Goal: Use online tool/utility: Use online tool/utility

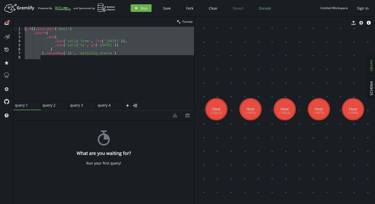
drag, startPoint x: 114, startPoint y: 56, endPoint x: 1, endPoint y: 18, distance: 118.7
click at [10, 21] on div "full-circle inbox history star cog help clean Format 1 2 3 4 5 6 7 8 g . V ( ) …" at bounding box center [187, 109] width 375 height 187
type textarea "g.V().hasLabel('Host') .where("
click at [84, 65] on div "g . V ( ) . hasLabel ( 'Host' ) . where ( __ . and ( __ . has ( 'valid_from' , …" at bounding box center [109, 64] width 170 height 74
drag, startPoint x: 112, startPoint y: 53, endPoint x: -11, endPoint y: 21, distance: 127.3
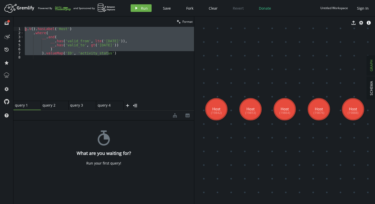
click at [0, 21] on html "Artboard Created with Sketch. Powered By and Sponsored by play Run Save Fork Cl…" at bounding box center [187, 102] width 375 height 204
type textarea "g.V().hasLabel('Host') .where("
click at [142, 78] on div "g . V ( ) . hasLabel ( 'Host' ) . where ( __ . and ( __ . has ( 'valid_from' , …" at bounding box center [109, 68] width 170 height 82
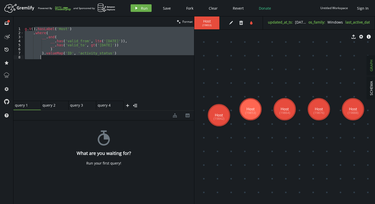
drag, startPoint x: 34, startPoint y: 29, endPoint x: 52, endPoint y: 69, distance: 43.9
click at [52, 69] on div "g . V ( ) . hasLabel ( 'Host' ) . where ( __ . and ( __ . has ( 'valid_from' , …" at bounding box center [109, 68] width 170 height 82
type textarea "g.V()"
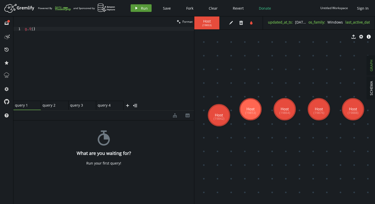
click at [139, 7] on button "play Run" at bounding box center [140, 8] width 21 height 8
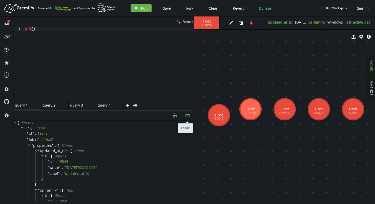
click at [188, 115] on icon "button" at bounding box center [187, 116] width 4 height 4
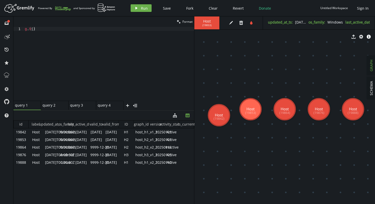
click at [43, 123] on div "updated_at_ts" at bounding box center [50, 124] width 15 height 8
click at [43, 123] on div "updated_at_ts arrow-up" at bounding box center [50, 124] width 15 height 8
drag, startPoint x: 42, startPoint y: 123, endPoint x: 67, endPoint y: 124, distance: 25.3
click at [67, 124] on div "os_family" at bounding box center [66, 124] width 15 height 8
drag, startPoint x: 85, startPoint y: 125, endPoint x: 116, endPoint y: 124, distance: 30.6
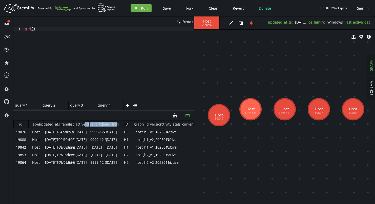
click at [116, 124] on div "id label updated_at_ts os_family arrow-up last_active_date valid_to valid_from …" at bounding box center [103, 124] width 180 height 8
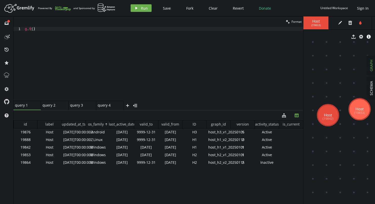
drag, startPoint x: 194, startPoint y: 46, endPoint x: 303, endPoint y: 54, distance: 109.5
click at [303, 54] on div "clean Format g.V() 1 g . V ( ) XXXXXXXXXXXXXXXXXXXXXXXXXXXXXXXXXXXXXXXXXXXXXXXX…" at bounding box center [193, 109] width 361 height 187
drag, startPoint x: 43, startPoint y: 28, endPoint x: 12, endPoint y: 31, distance: 31.7
click at [12, 31] on div "full-circle inbox history star cog help clean Format g.V() 1 g . V ( ) XXXXXXXX…" at bounding box center [187, 109] width 375 height 187
drag, startPoint x: 40, startPoint y: 31, endPoint x: 12, endPoint y: 27, distance: 27.5
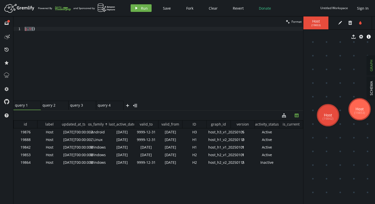
click at [12, 27] on div "full-circle inbox history star cog help clean Format g.V() 1 g . V ( ) XXXXXXXX…" at bounding box center [187, 109] width 375 height 187
paste textarea "g.inject('[DATE]', '[DATE]', ..., '[DATE]')"
drag, startPoint x: 97, startPoint y: 29, endPoint x: 123, endPoint y: 29, distance: 26.8
click at [123, 29] on div "g . inject ( '[DATE]' , '[DATE]' , ... , '[DATE]' )" at bounding box center [163, 68] width 279 height 82
click at [56, 28] on div "g . inject ( '[DATE]' , '[DATE]' , ... , '[DATE]' )" at bounding box center [163, 68] width 279 height 82
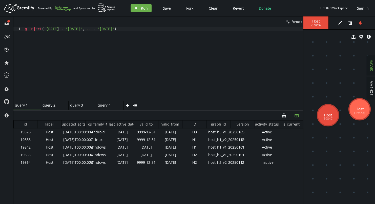
scroll to position [0, 33]
click at [84, 29] on div "g . inject ( '[DATE]' , '[DATE]' , ... , '[DATE]' )" at bounding box center [163, 68] width 279 height 82
drag, startPoint x: 91, startPoint y: 29, endPoint x: 88, endPoint y: 29, distance: 2.8
click at [88, 29] on div "g . inject ( '[DATE]' , '[DATE]' , ... , '[DATE]' )" at bounding box center [163, 68] width 279 height 82
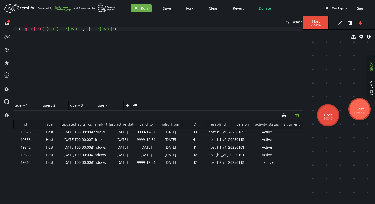
scroll to position [0, 66]
drag, startPoint x: 105, startPoint y: 29, endPoint x: 97, endPoint y: 29, distance: 7.8
click at [97, 29] on div "g . inject ( '[DATE]' , '[DATE]' , ... , '[DATE]' )" at bounding box center [163, 68] width 279 height 82
click at [110, 29] on div "g . inject ( '[DATE]' , '[DATE]' , '[DATE]' )" at bounding box center [163, 68] width 279 height 82
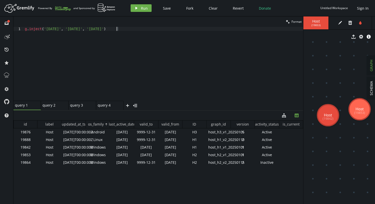
click at [116, 29] on div "g . inject ( '[DATE]' , '[DATE]' , '[DATE]' )" at bounding box center [163, 68] width 279 height 82
click at [135, 30] on div "g . inject ( '[DATE]' , '[DATE]' , '[DATE]' )" at bounding box center [163, 68] width 279 height 82
click at [140, 10] on button "play Run" at bounding box center [140, 8] width 21 height 8
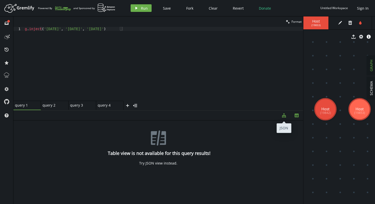
click at [284, 116] on icon "diagram-tree" at bounding box center [284, 115] width 4 height 4
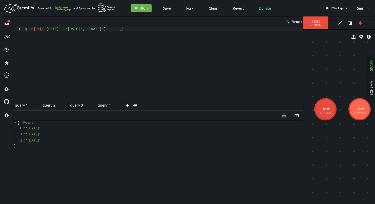
click at [133, 28] on div "g . inject ( '[DATE]' , '[DATE]' , '[DATE]' )" at bounding box center [163, 68] width 279 height 82
click at [146, 8] on span "Run" at bounding box center [144, 8] width 7 height 5
click at [147, 28] on div "g . inject ( '[DATE]' , '[DATE]' , '[DATE]' ) . unfold ( )" at bounding box center [163, 68] width 279 height 82
paste textarea ".as('date')"
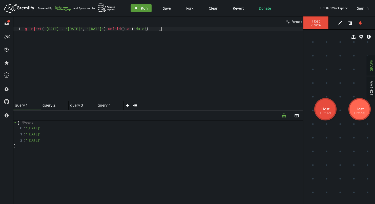
drag, startPoint x: 143, startPoint y: 9, endPoint x: 149, endPoint y: 10, distance: 6.3
click at [143, 8] on span "Run" at bounding box center [144, 8] width 7 height 5
click at [177, 27] on div "g . inject ( '[DATE]' , '[DATE]' , '[DATE]' ) . unfold ( ) . as ( 'date' )" at bounding box center [163, 68] width 279 height 82
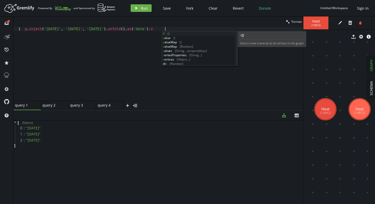
scroll to position [0, 140]
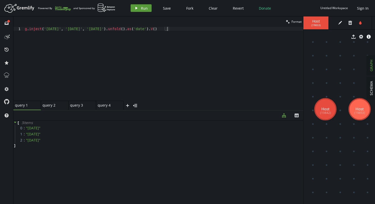
click at [146, 10] on span "Run" at bounding box center [144, 8] width 7 height 5
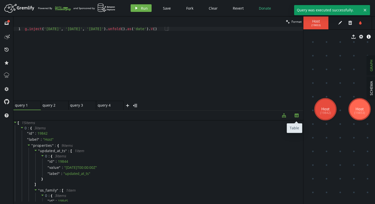
click at [297, 116] on icon "th" at bounding box center [296, 115] width 4 height 4
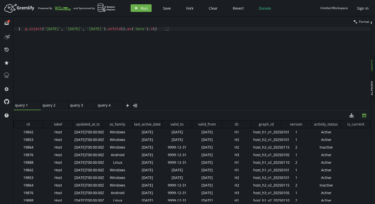
drag, startPoint x: 303, startPoint y: 91, endPoint x: 370, endPoint y: 88, distance: 67.6
click at [370, 88] on div "clean Format g.inject('[DATE]', '[DATE]', '[DATE]').unfold().as('date').V() 1 g…" at bounding box center [193, 109] width 361 height 187
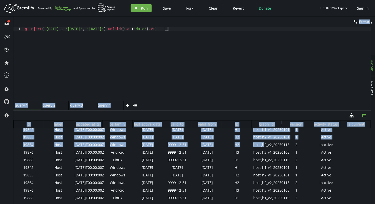
drag, startPoint x: 262, startPoint y: 146, endPoint x: 9, endPoint y: 141, distance: 252.8
click at [9, 141] on div "full-circle inbox history star cog help clean Format g.inject('[DATE]', '[DATE]…" at bounding box center [187, 109] width 375 height 187
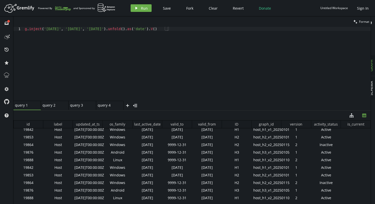
click at [134, 56] on div "g . inject ( '[DATE]' , '[DATE]' , '[DATE]' ) . unfold ( ) . as ( 'date' ) . V …" at bounding box center [197, 68] width 347 height 82
click at [190, 28] on div "g . inject ( '[DATE]' , '[DATE]' , '[DATE]' ) . unfold ( ) . as ( 'date' ) . V …" at bounding box center [197, 68] width 347 height 82
click at [122, 29] on div "g . inject ( '[DATE]' , '[DATE]' , '[DATE]' ) . unfold ( ) . as ( 'date' ) . V …" at bounding box center [197, 68] width 347 height 82
click at [49, 34] on div "g . inject ( '[DATE]' , '[DATE]' , '[DATE]' ) . unfold ( ) . as ( 'date' ) . V …" at bounding box center [197, 68] width 347 height 82
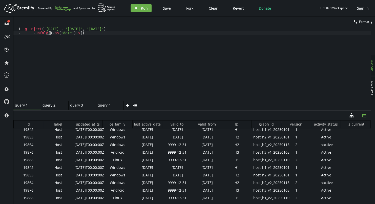
scroll to position [0, 8]
type textarea ".V()"
paste textarea "))"
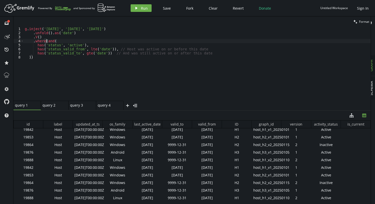
click at [46, 41] on div "g . inject ( '[DATE]' , '[DATE]' , '[DATE]' ) . unfold ( ) . as ( 'date' ) . V …" at bounding box center [197, 68] width 347 height 82
click at [29, 56] on div "g . inject ( '[DATE]' , '[DATE]' , '[DATE]' ) . unfold ( ) . as ( 'date' ) . V …" at bounding box center [197, 68] width 347 height 82
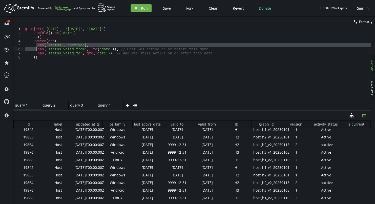
drag, startPoint x: 36, startPoint y: 45, endPoint x: 36, endPoint y: 49, distance: 3.8
click at [36, 49] on div "g . inject ( '[DATE]' , '[DATE]' , '[DATE]' ) . unfold ( ) . as ( 'date' ) . V …" at bounding box center [197, 68] width 347 height 82
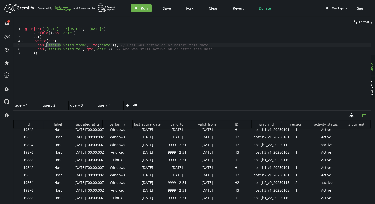
drag, startPoint x: 60, startPoint y: 46, endPoint x: 47, endPoint y: 46, distance: 13.2
click at [47, 46] on div "g . inject ( '[DATE]' , '[DATE]' , '[DATE]' ) . unfold ( ) . as ( 'date' ) . V …" at bounding box center [197, 68] width 347 height 82
click at [58, 45] on div "g . inject ( '[DATE]' , '[DATE]' , '[DATE]' ) . unfold ( ) . as ( 'date' ) . V …" at bounding box center [197, 68] width 347 height 82
click at [62, 50] on div "g . inject ( '[DATE]' , '[DATE]' , '[DATE]' ) . unfold ( ) . as ( 'date' ) . V …" at bounding box center [197, 68] width 347 height 82
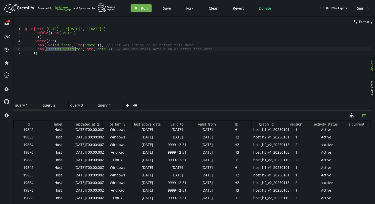
click at [62, 50] on div "g . inject ( '[DATE]' , '[DATE]' , '[DATE]' ) . unfold ( ) . as ( 'date' ) . V …" at bounding box center [197, 68] width 347 height 82
paste textarea "valid_from"
click at [85, 49] on div "g . inject ( '[DATE]' , '[DATE]' , '[DATE]' ) . unfold ( ) . as ( 'date' ) . V …" at bounding box center [197, 68] width 347 height 82
click at [73, 48] on div "g . inject ( '[DATE]' , '[DATE]' , '[DATE]' ) . unfold ( ) . as ( 'date' ) . V …" at bounding box center [197, 68] width 347 height 82
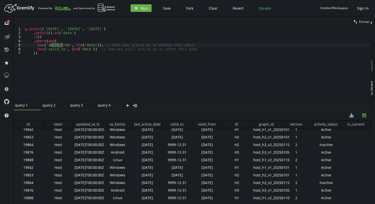
drag, startPoint x: 51, startPoint y: 44, endPoint x: 62, endPoint y: 44, distance: 10.9
click at [62, 44] on div "g . inject ( '[DATE]' , '[DATE]' , '[DATE]' ) . unfold ( ) . as ( 'date' ) . V …" at bounding box center [197, 68] width 347 height 82
click at [71, 49] on div "g . inject ( '[DATE]' , '[DATE]' , '[DATE]' ) . unfold ( ) . as ( 'date' ) . V …" at bounding box center [197, 68] width 347 height 82
click at [135, 48] on div "g . inject ( '[DATE]' , '[DATE]' , '[DATE]' ) . unfold ( ) . as ( 'date' ) . V …" at bounding box center [197, 68] width 347 height 82
click at [141, 7] on span "Run" at bounding box center [144, 8] width 7 height 5
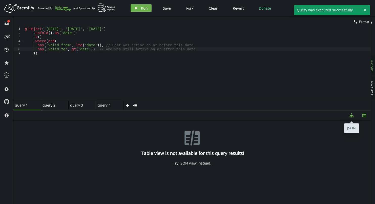
click at [350, 115] on icon "button" at bounding box center [351, 115] width 4 height 4
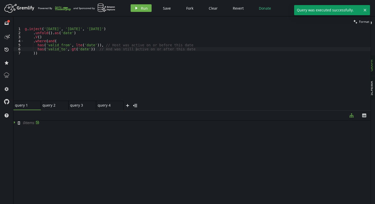
click at [16, 122] on icon at bounding box center [15, 122] width 4 height 4
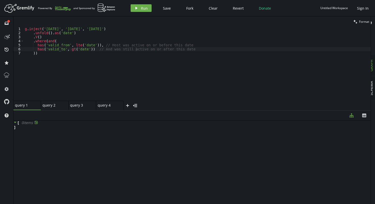
click at [15, 123] on icon at bounding box center [15, 122] width 4 height 4
click at [94, 52] on div "g . inject ( '[DATE]' , '[DATE]' , '[DATE]' ) . unfold ( ) . as ( 'date' ) . V …" at bounding box center [197, 68] width 347 height 82
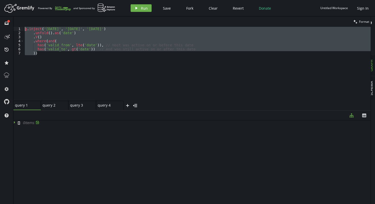
drag, startPoint x: 42, startPoint y: 54, endPoint x: 19, endPoint y: 27, distance: 35.8
click at [19, 27] on div ")) 1 2 3 4 5 6 7 g . inject ( '[DATE]' , '[DATE]' , '[DATE]' ) . unfold ( ) . a…" at bounding box center [191, 64] width 357 height 74
click at [77, 75] on div "g . inject ( '[DATE]' , '[DATE]' , '[DATE]' ) . unfold ( ) . as ( 'date' ) . V …" at bounding box center [197, 64] width 347 height 74
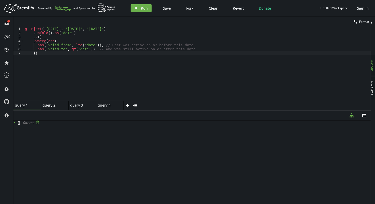
click at [14, 123] on icon at bounding box center [14, 122] width 1 height 3
click at [37, 121] on icon at bounding box center [36, 122] width 3 height 4
type textarea "has('valid_to', gt('date')) // And was still active on or after this date"
click at [94, 50] on div "g . inject ( '[DATE]' , '[DATE]' , '[DATE]' ) . unfold ( ) . as ( 'date' ) . V …" at bounding box center [197, 68] width 347 height 82
